Goal: Check status: Check status

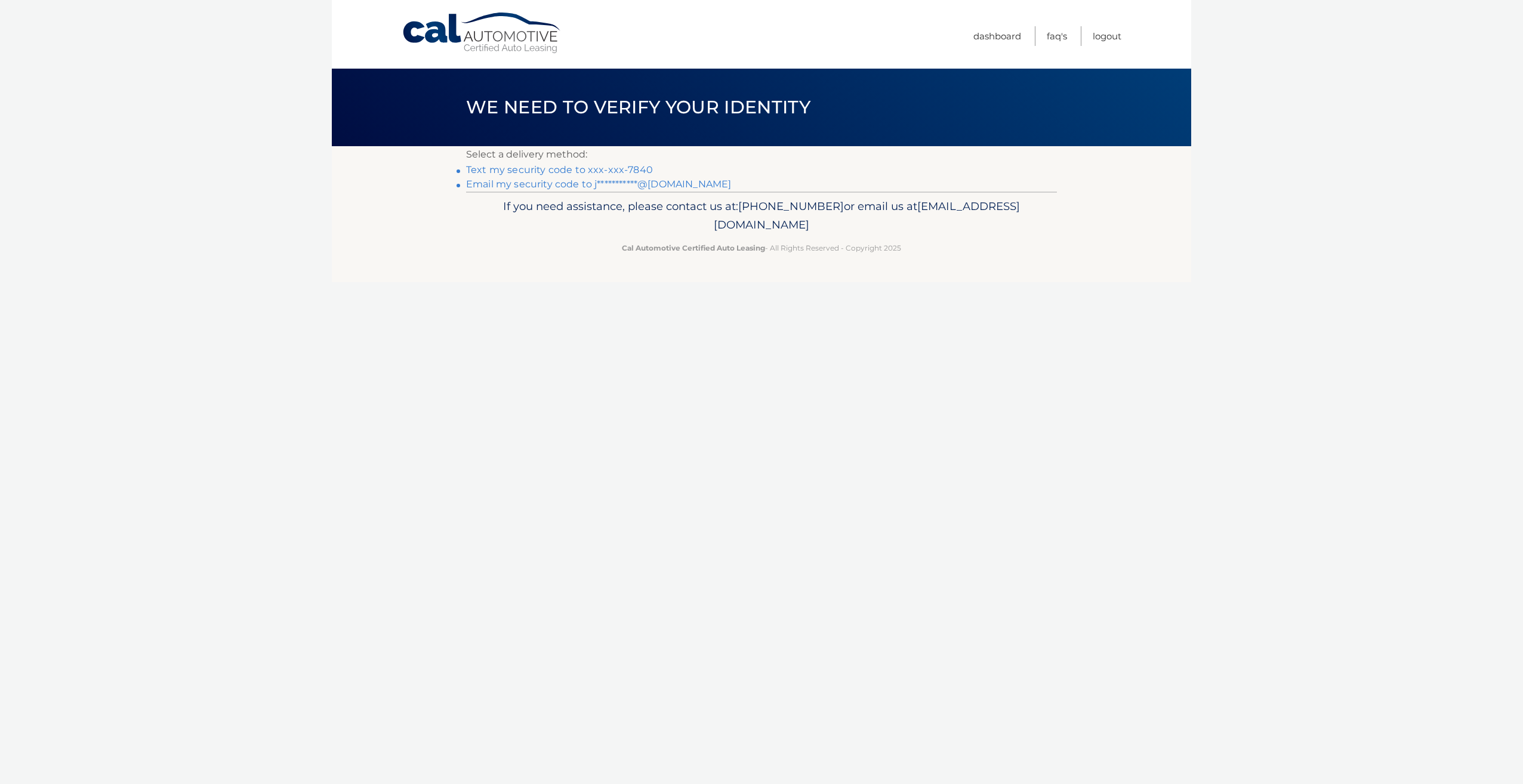
click at [622, 169] on link "Text my security code to xxx-xxx-7840" at bounding box center [560, 169] width 187 height 11
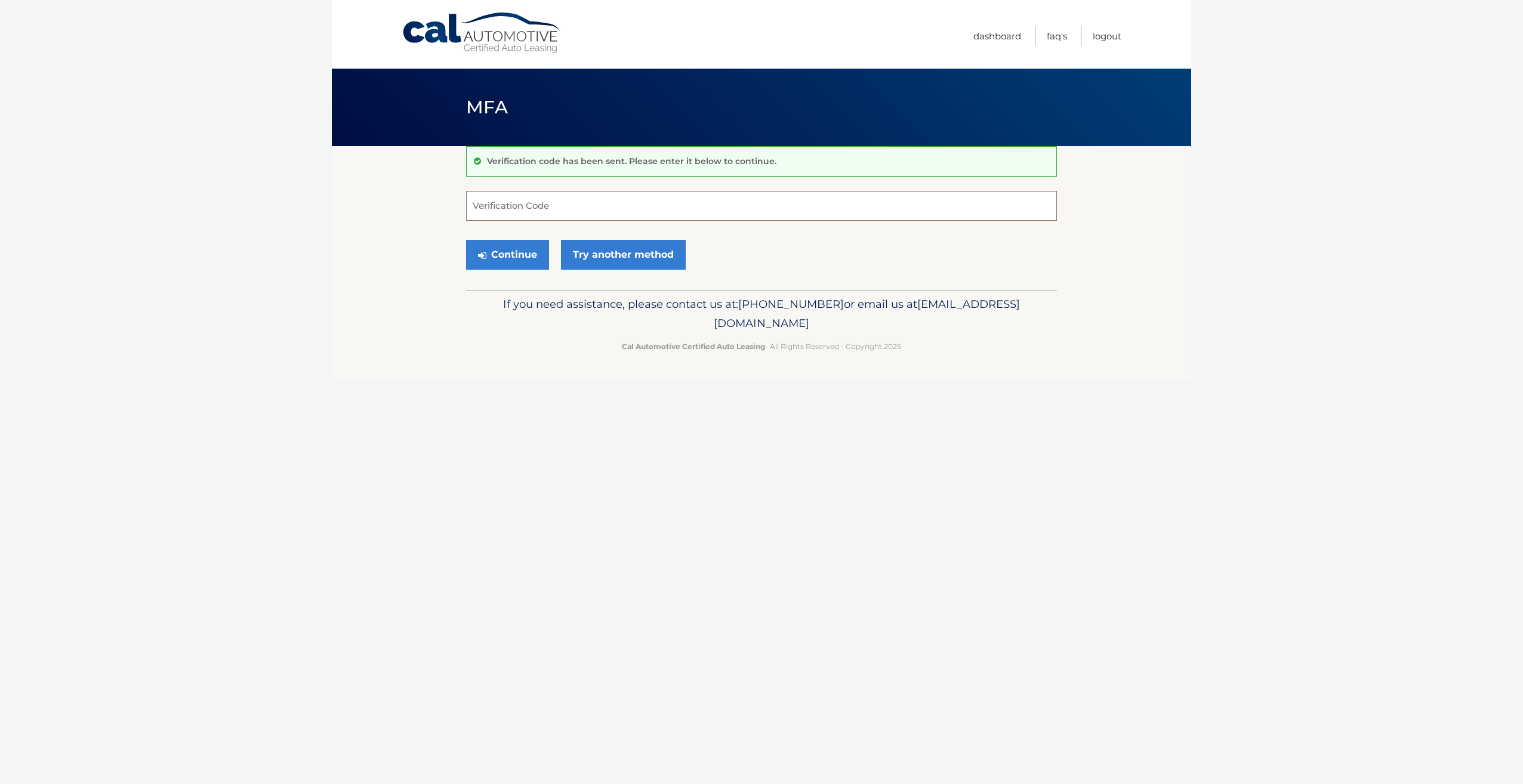
click at [605, 197] on input "Verification Code" at bounding box center [762, 205] width 591 height 29
click at [492, 208] on input "3998521" at bounding box center [762, 205] width 591 height 29
type input "399521"
click at [511, 261] on button "Continue" at bounding box center [508, 255] width 83 height 29
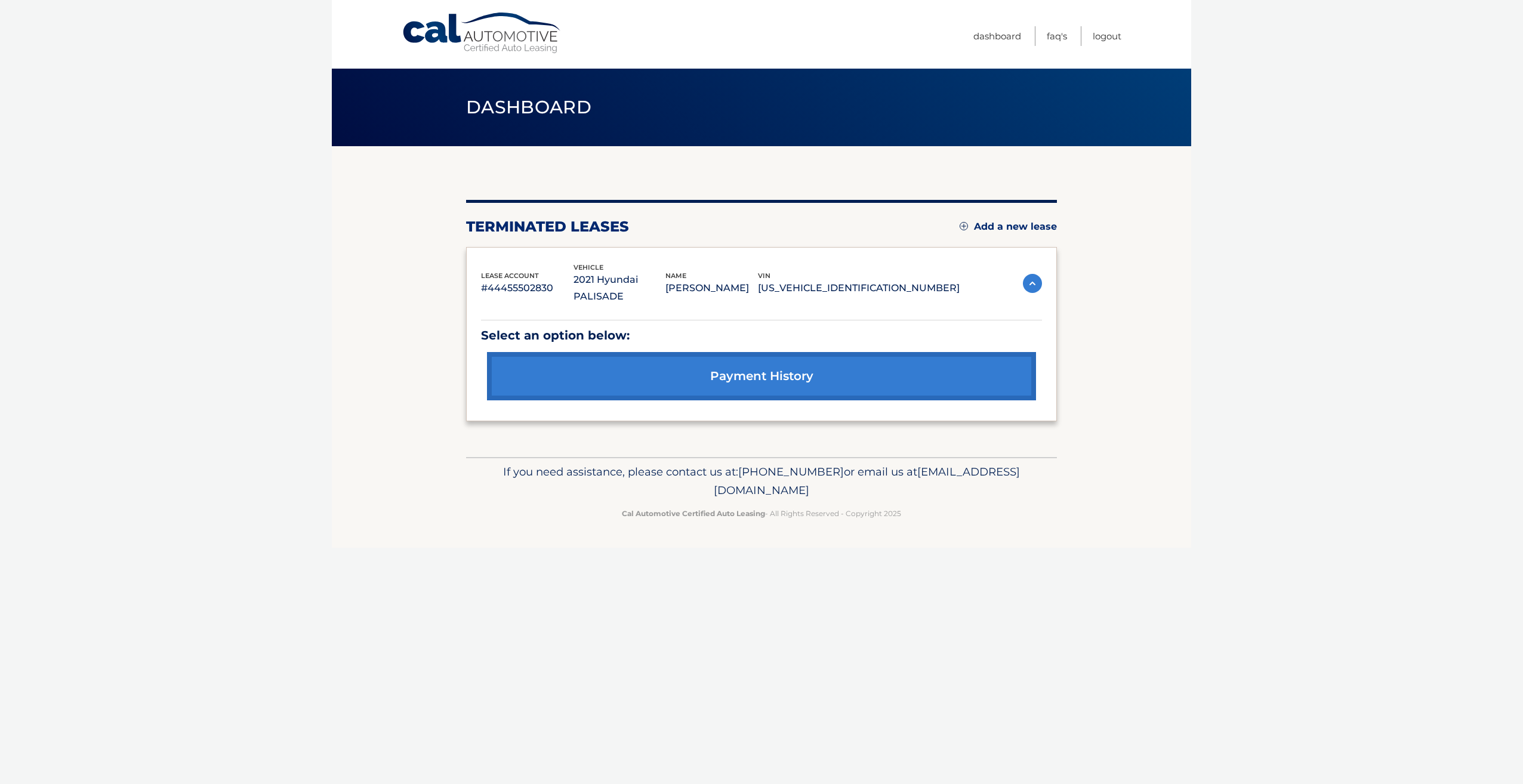
click at [657, 356] on link "payment history" at bounding box center [762, 376] width 549 height 49
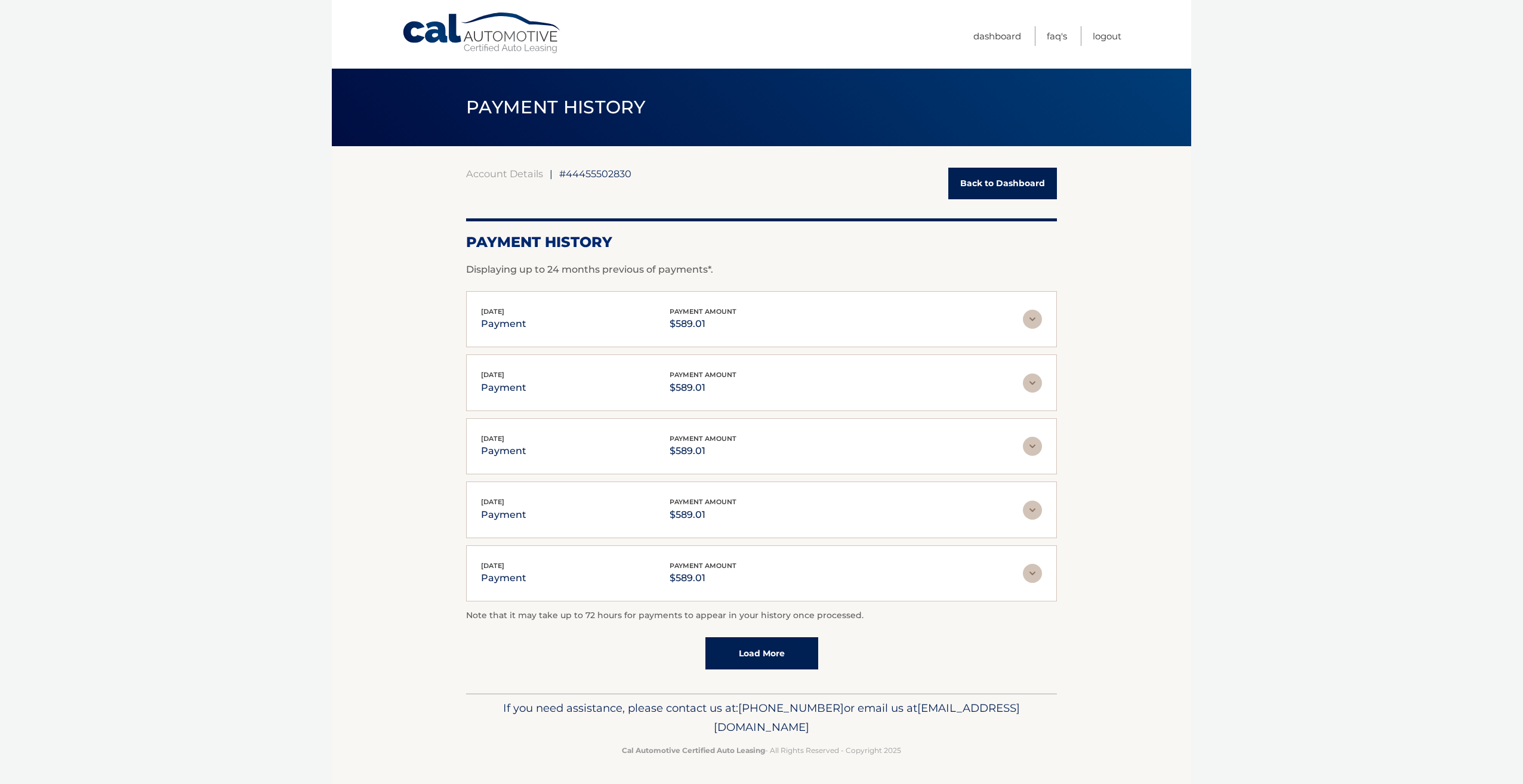
click at [1033, 318] on img at bounding box center [1033, 319] width 19 height 19
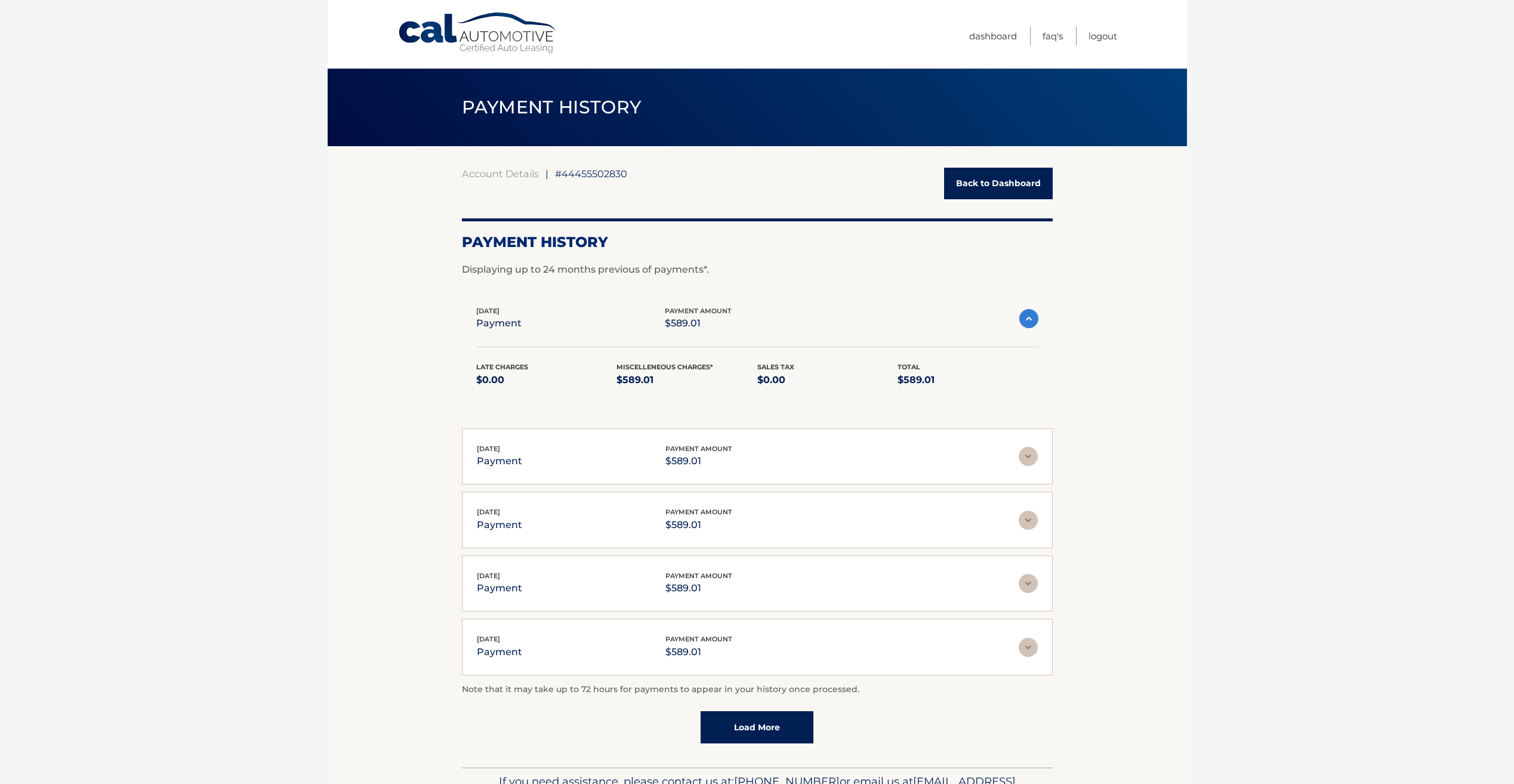
click at [1033, 318] on img at bounding box center [1029, 319] width 19 height 19
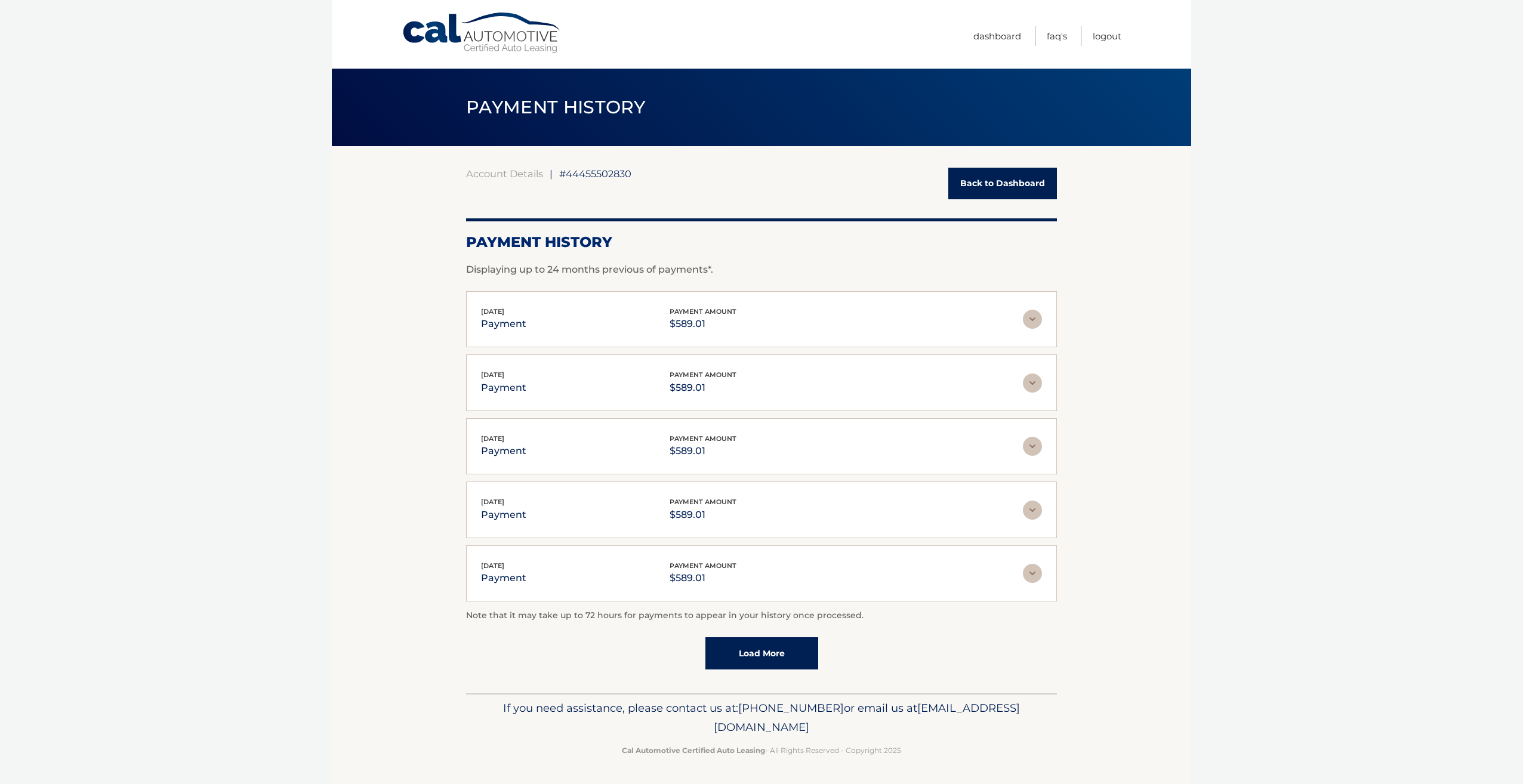
click at [593, 178] on span "#44455502830" at bounding box center [594, 174] width 72 height 12
click at [987, 172] on link "Back to Dashboard" at bounding box center [1001, 184] width 108 height 32
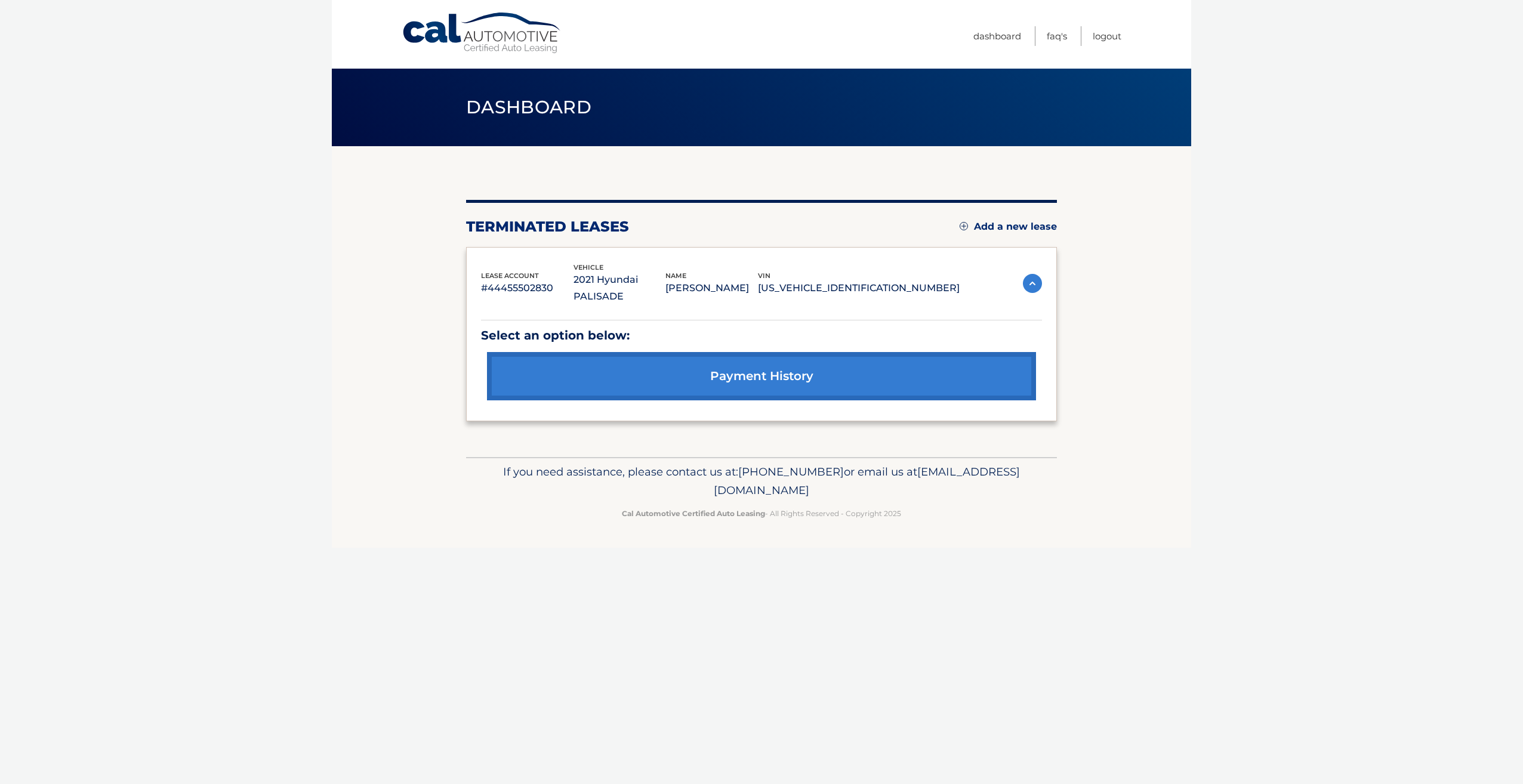
click at [863, 280] on p "[US_VEHICLE_IDENTIFICATION_NUMBER]" at bounding box center [859, 288] width 202 height 16
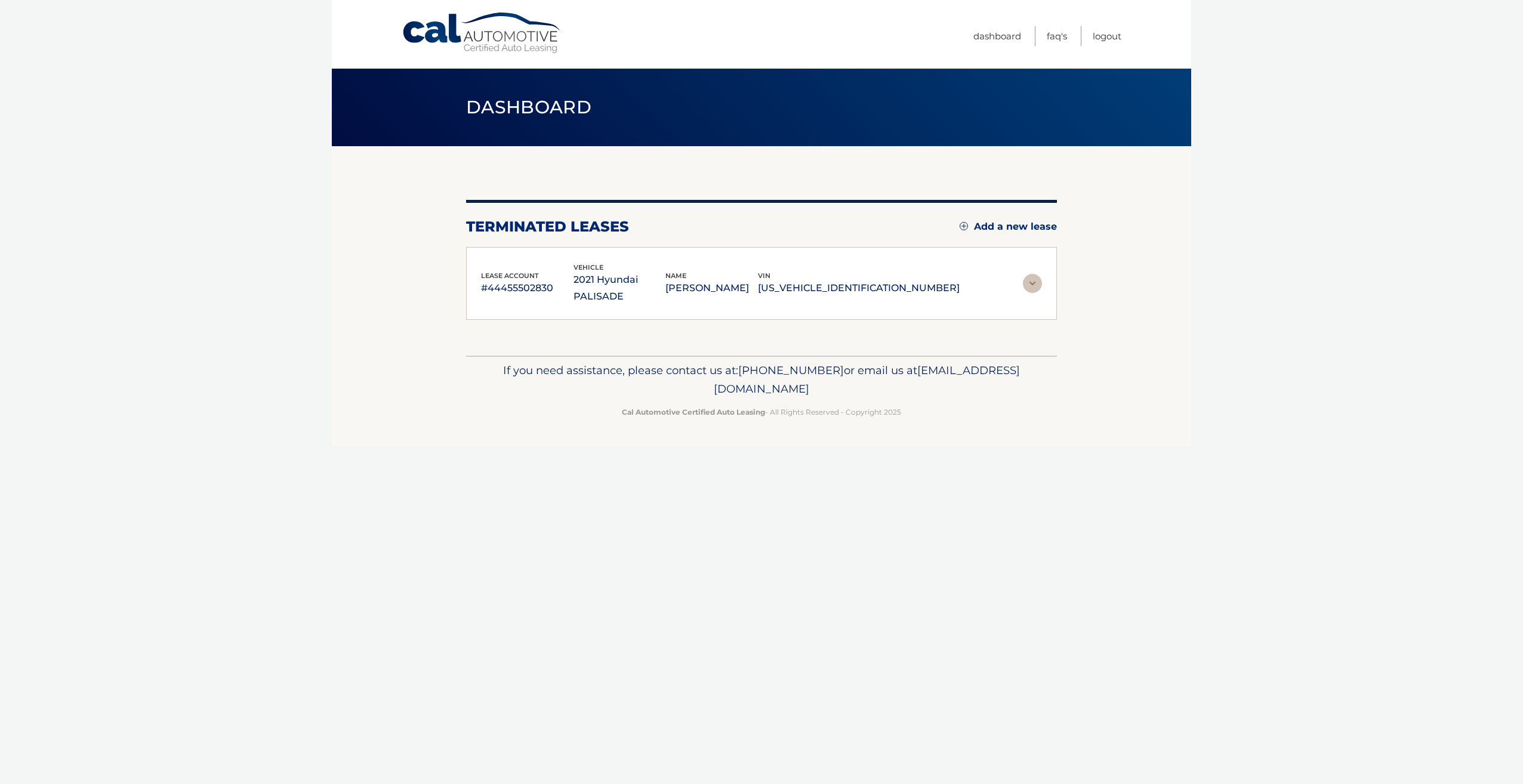
click at [666, 275] on p "2021 Hyundai PALISADE" at bounding box center [619, 288] width 93 height 34
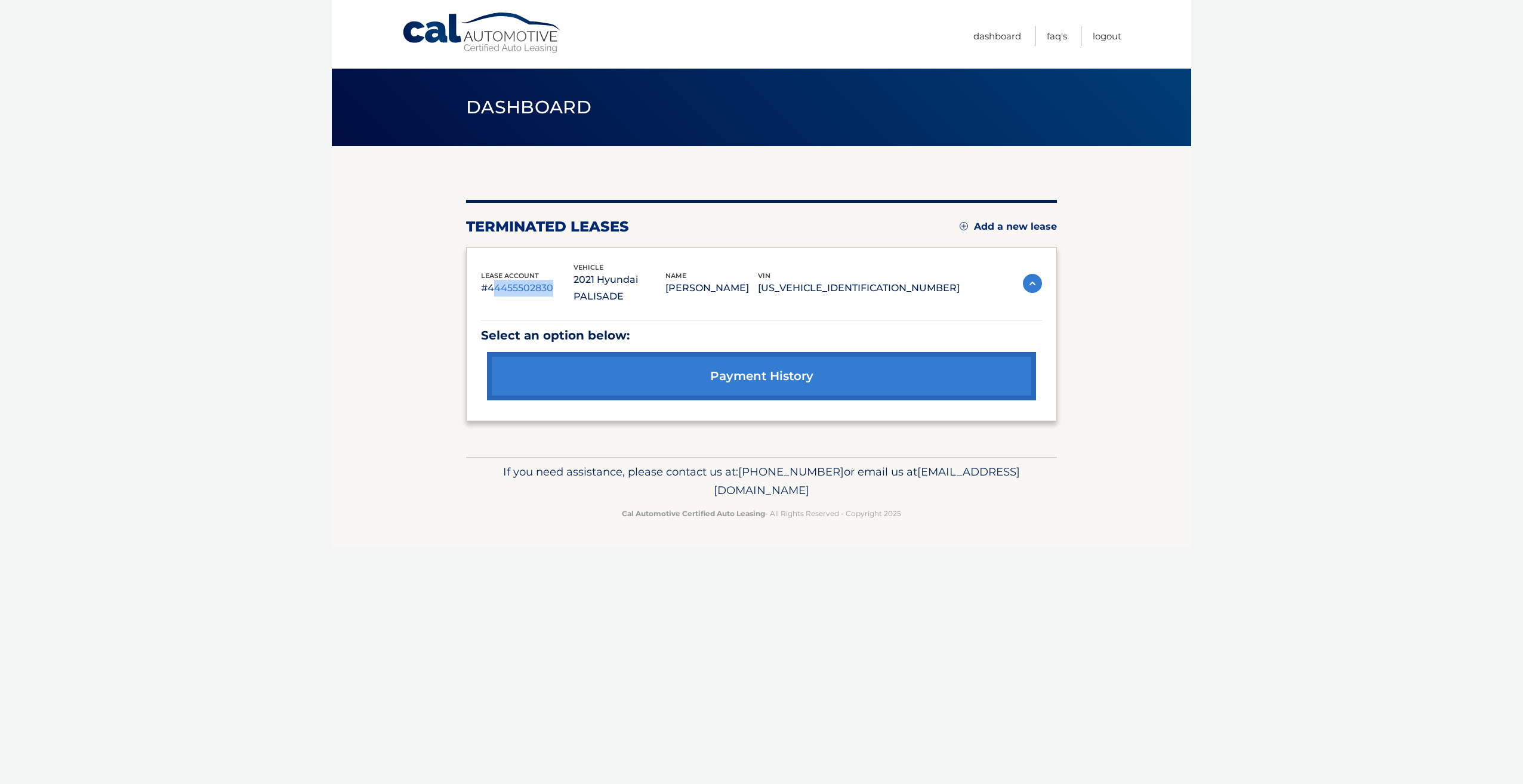
drag, startPoint x: 495, startPoint y: 278, endPoint x: 570, endPoint y: 282, distance: 75.1
click at [570, 282] on p "#44455502830" at bounding box center [527, 288] width 93 height 16
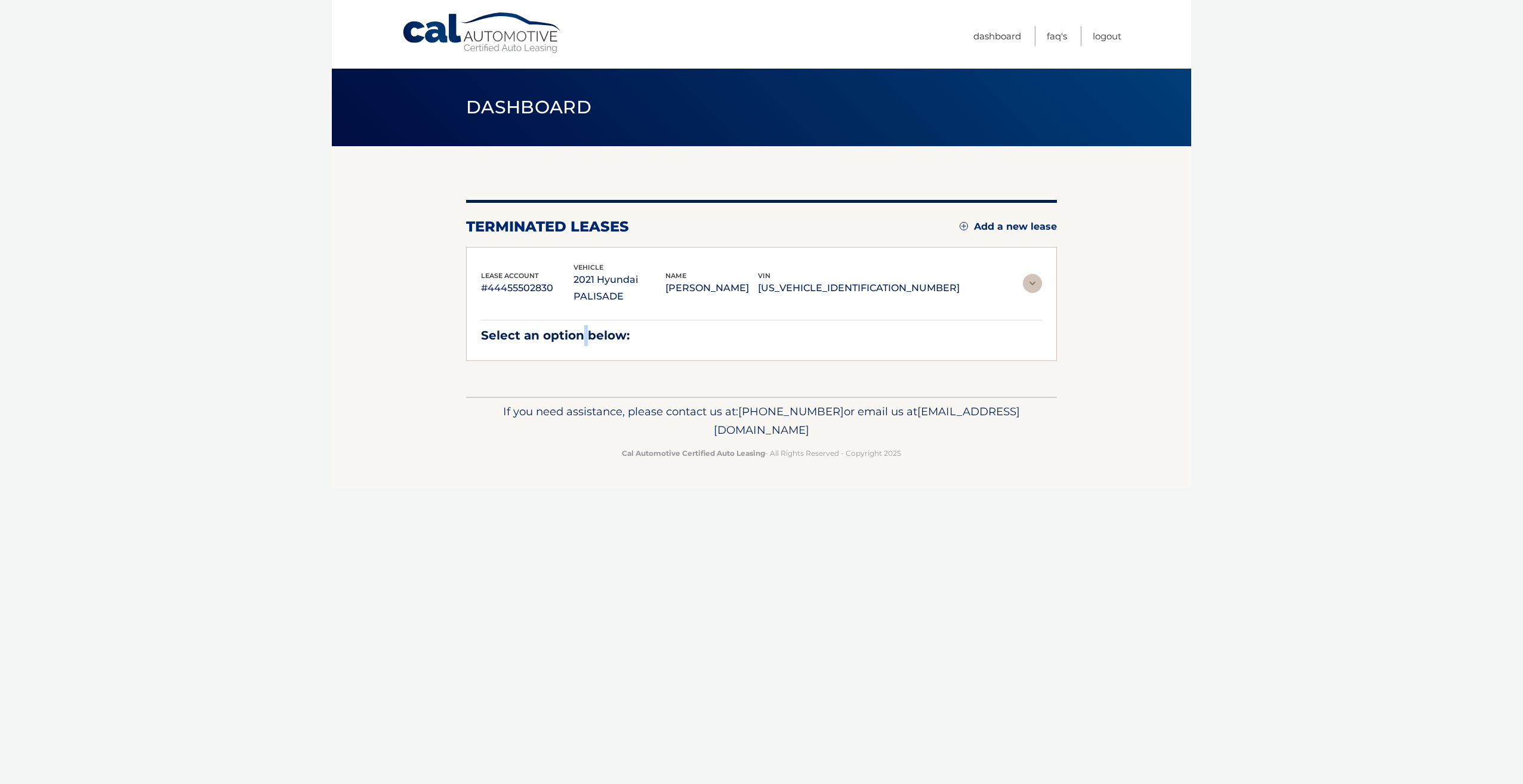
drag, startPoint x: 570, startPoint y: 282, endPoint x: 585, endPoint y: 295, distance: 19.8
click at [585, 305] on div "Select an option below: payment history" at bounding box center [761, 326] width 561 height 42
